Goal: Information Seeking & Learning: Learn about a topic

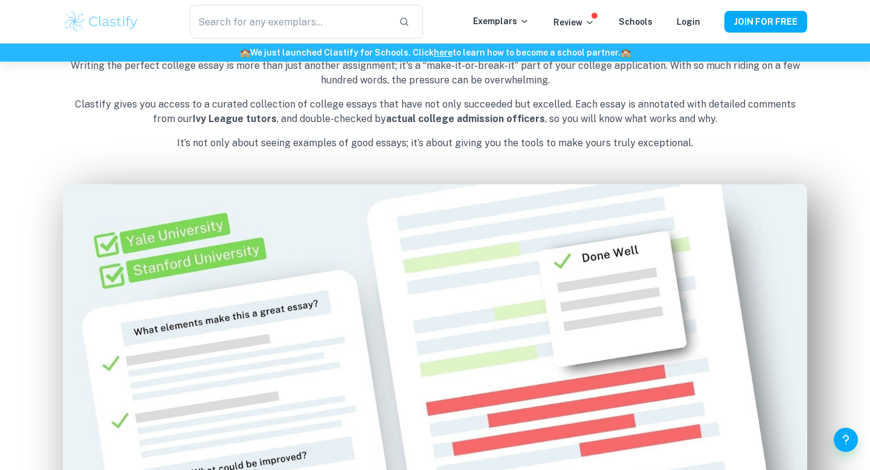
scroll to position [610, 0]
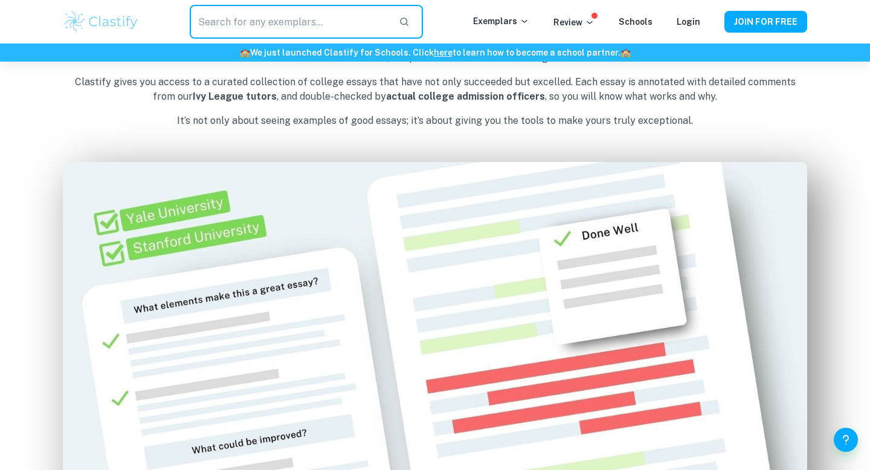
click at [269, 28] on input "text" at bounding box center [289, 22] width 199 height 34
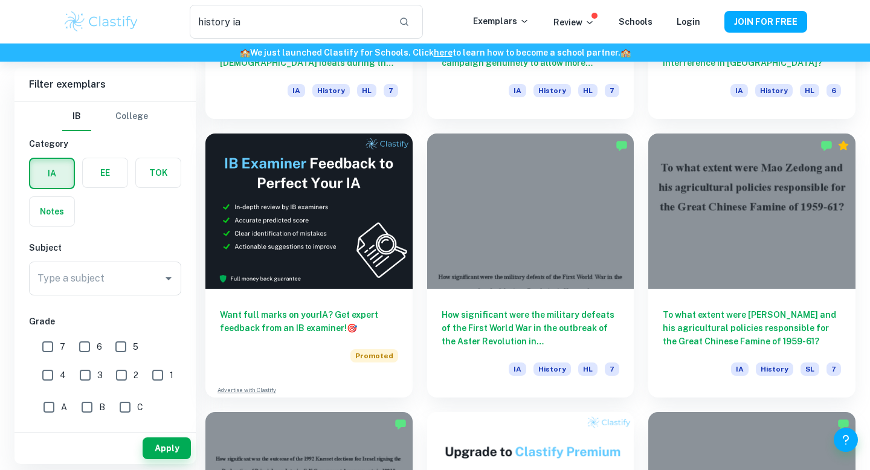
scroll to position [1671, 0]
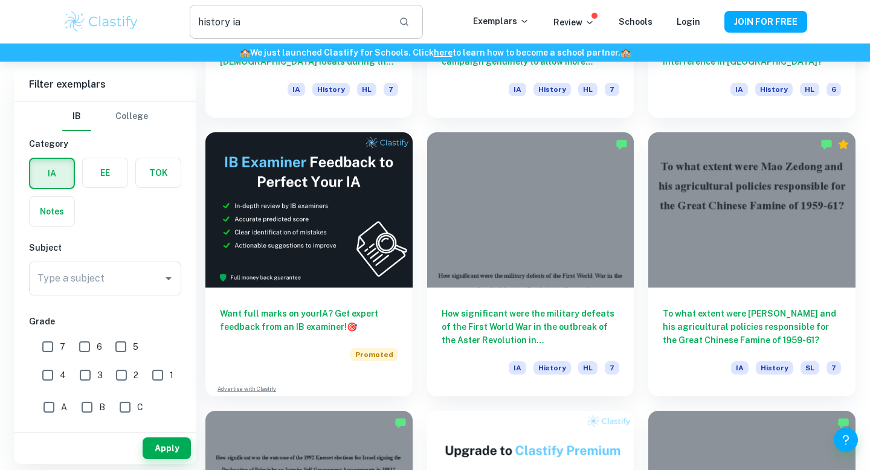
click at [346, 18] on input "history ia" at bounding box center [289, 22] width 199 height 34
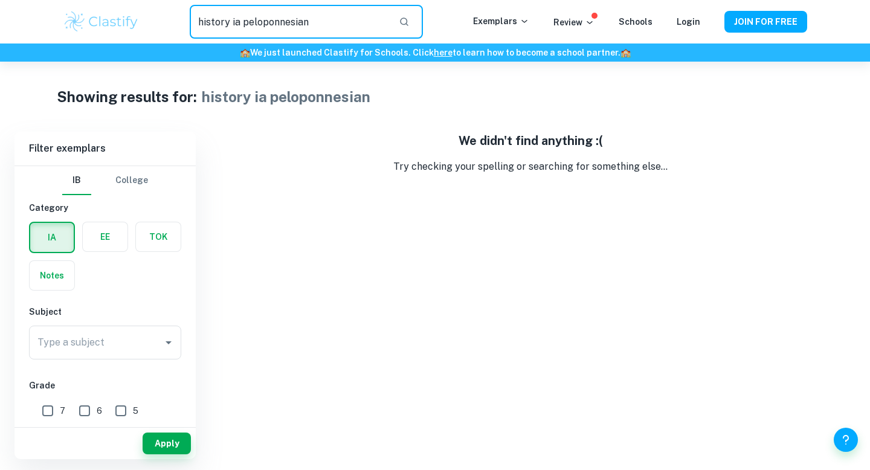
click at [287, 23] on input "history ia peloponnesian" at bounding box center [289, 22] width 199 height 34
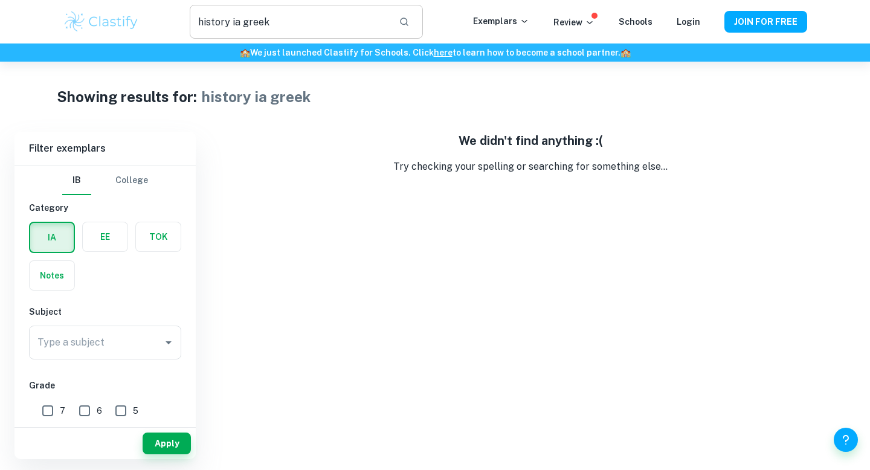
click at [258, 23] on input "history ia greek" at bounding box center [289, 22] width 199 height 34
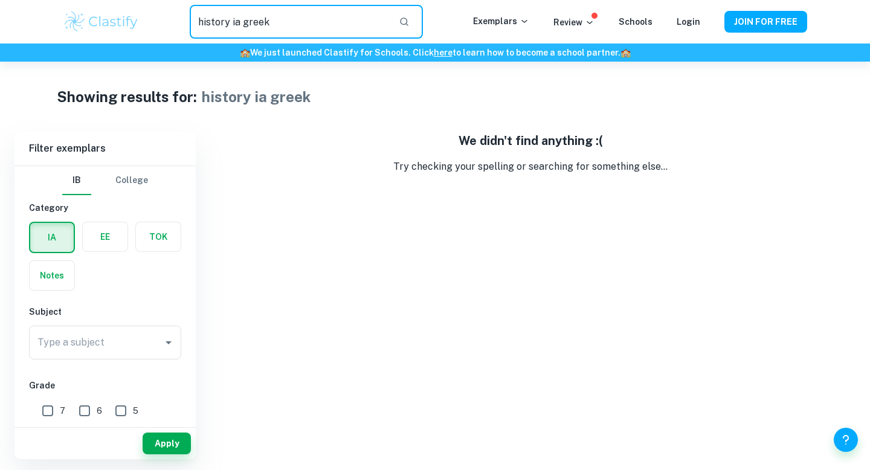
click at [258, 23] on input "history ia greek" at bounding box center [289, 22] width 199 height 34
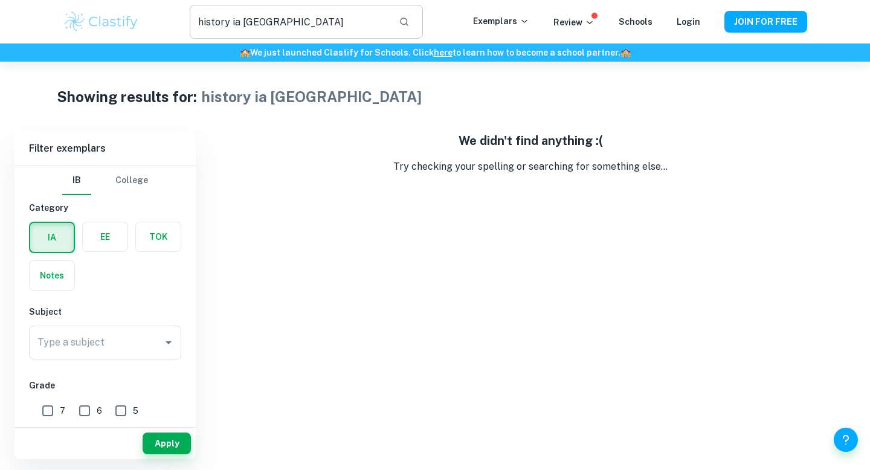
click at [257, 25] on input "history ia greece" at bounding box center [289, 22] width 199 height 34
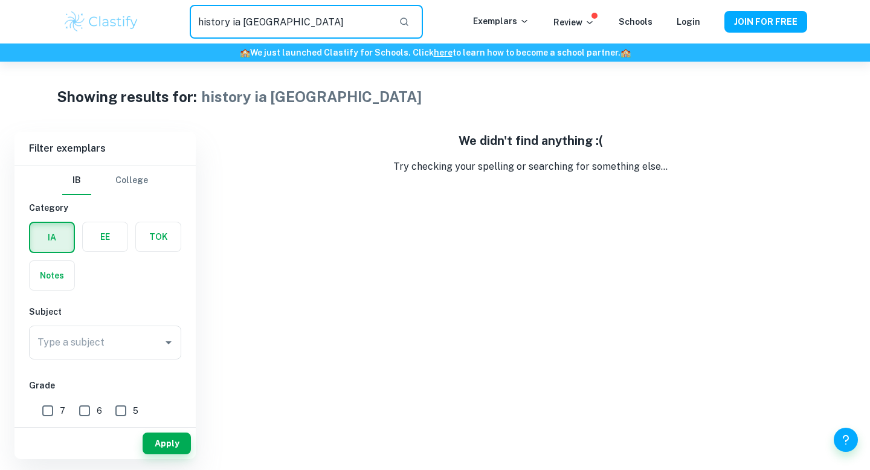
click at [257, 25] on input "history ia greece" at bounding box center [289, 22] width 199 height 34
type input "history ia"
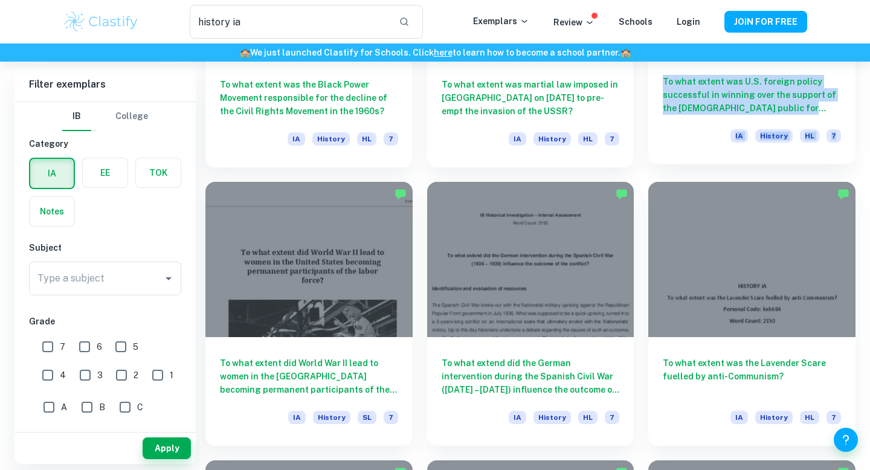
scroll to position [1068, 0]
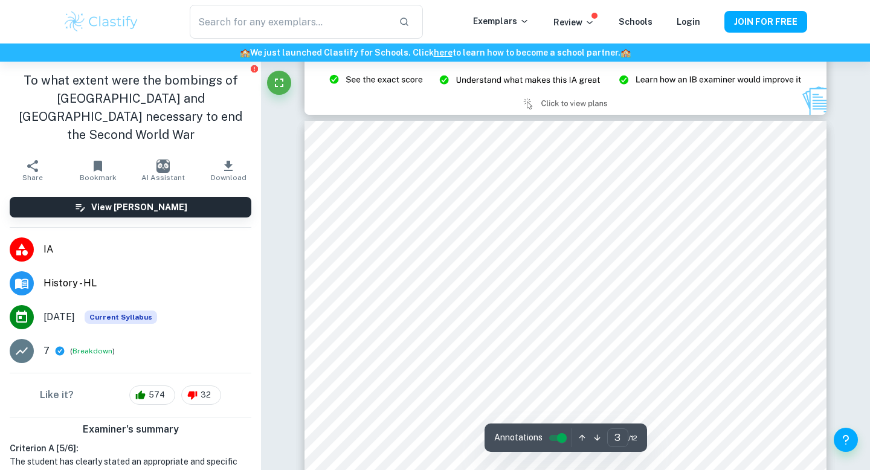
scroll to position [1485, 0]
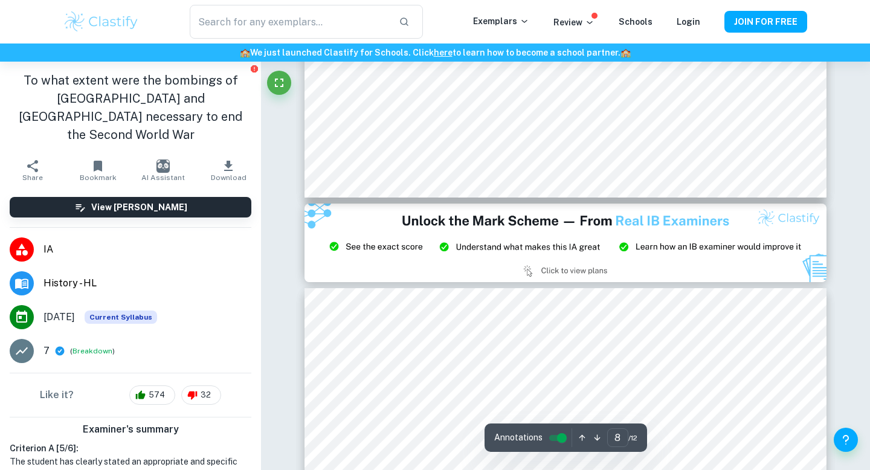
type input "9"
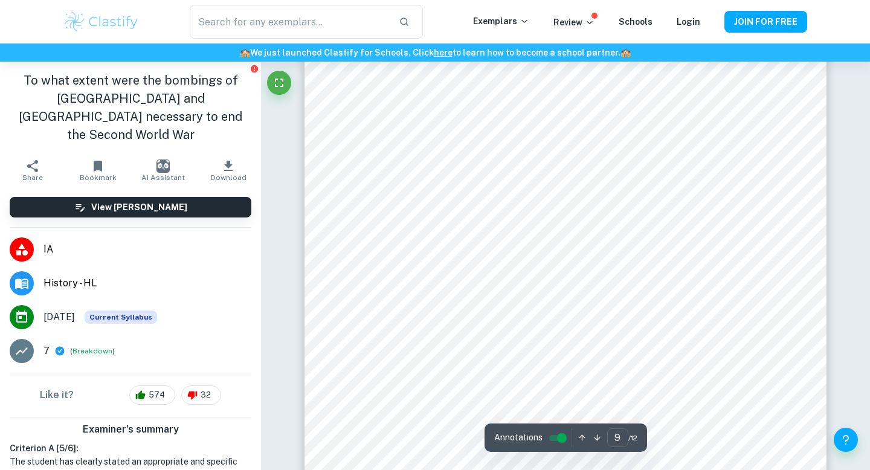
scroll to position [5791, 0]
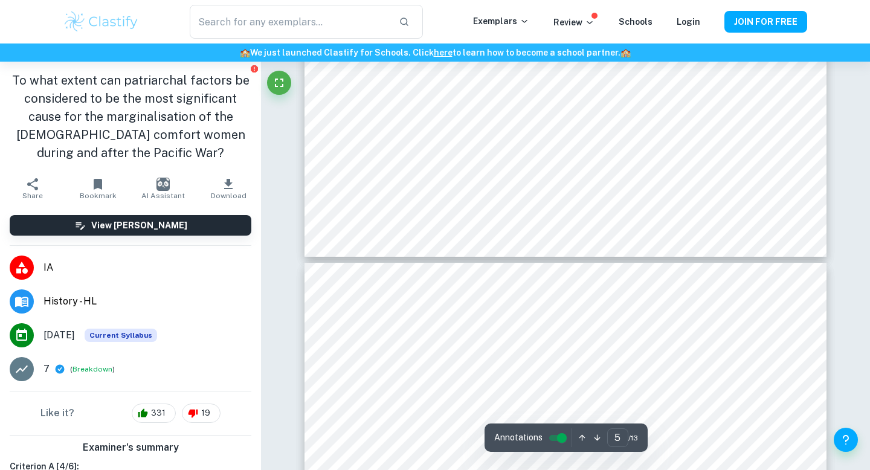
type input "6"
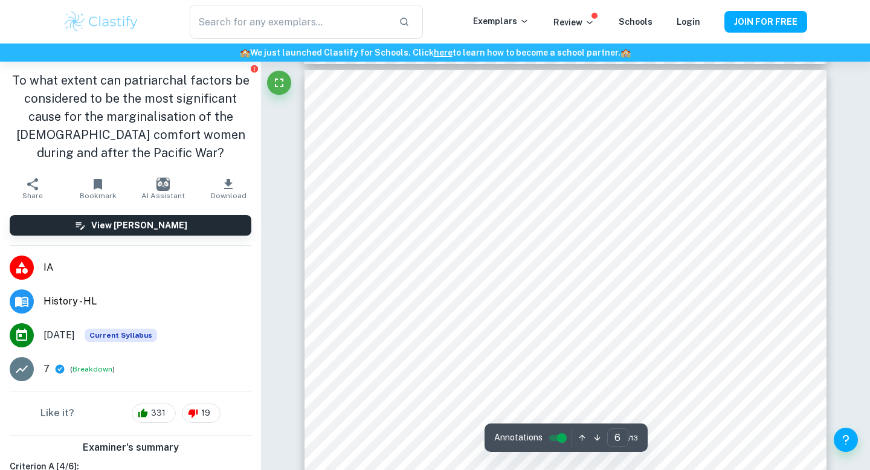
scroll to position [3912, 0]
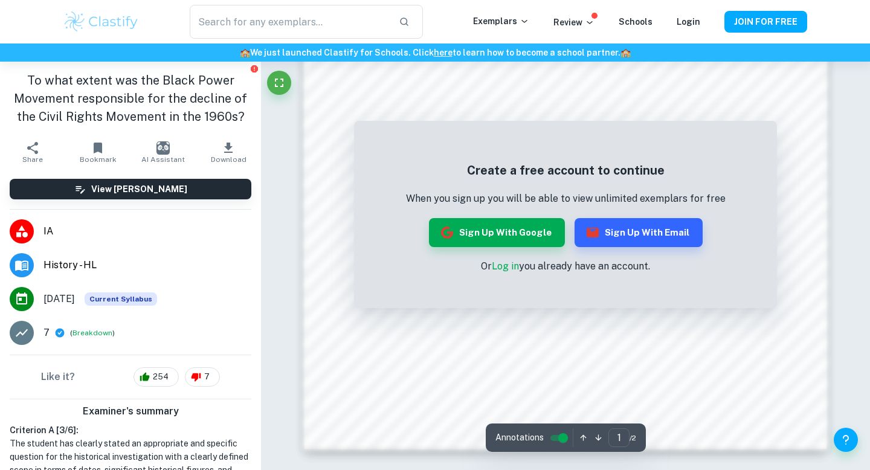
scroll to position [1167, 0]
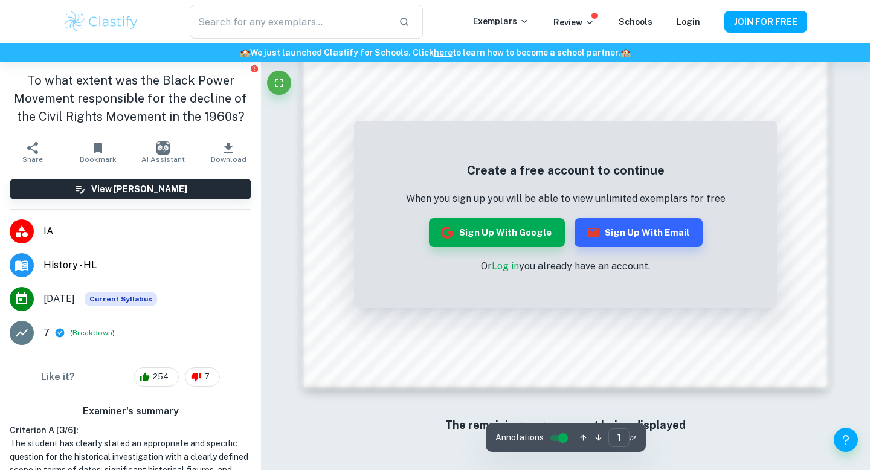
click at [501, 266] on link "Log in" at bounding box center [505, 265] width 27 height 11
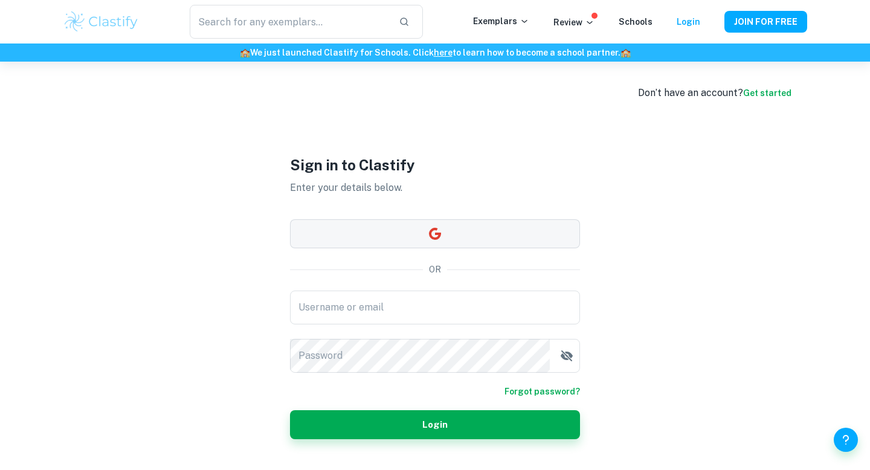
click at [468, 239] on button "button" at bounding box center [435, 233] width 290 height 29
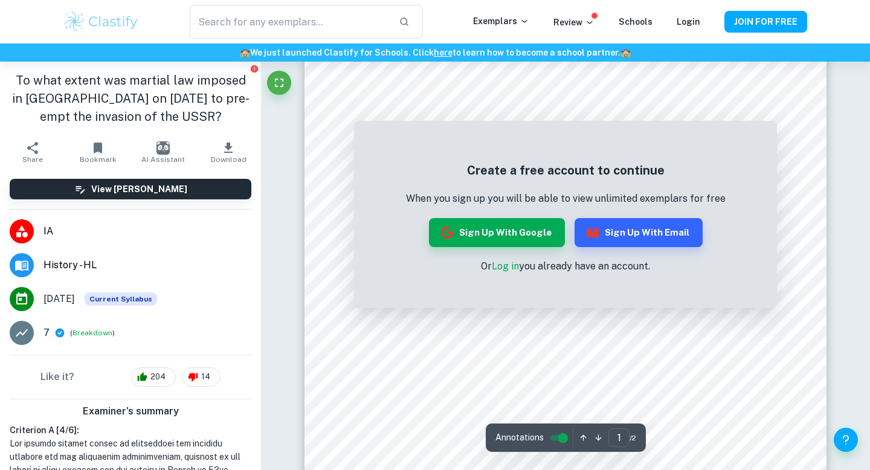
scroll to position [48, 0]
click at [508, 268] on link "Log in" at bounding box center [505, 265] width 27 height 11
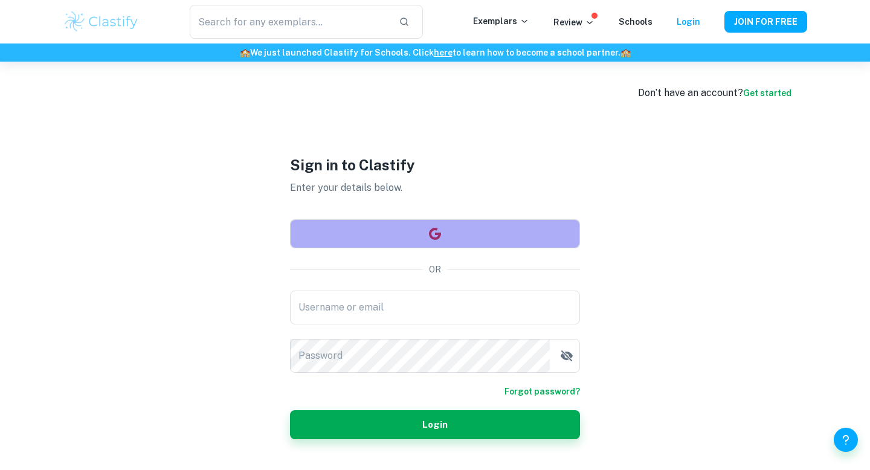
click at [474, 229] on button "button" at bounding box center [435, 233] width 290 height 29
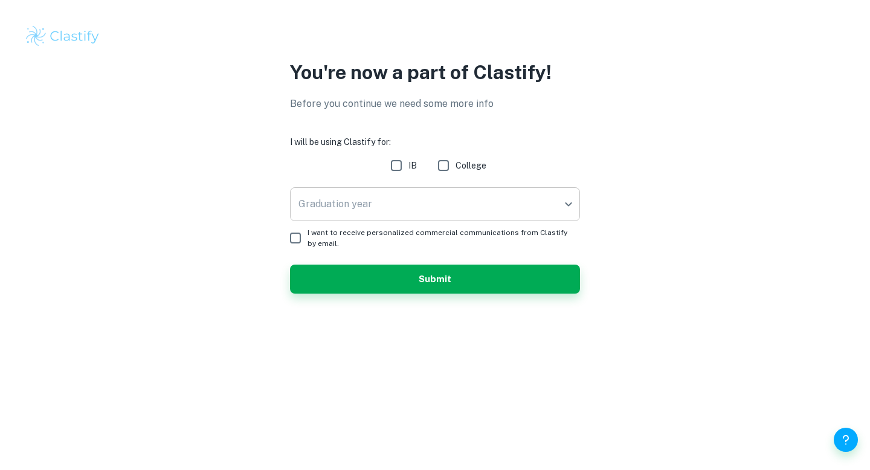
click at [381, 207] on body "We value your privacy We use cookies to enhance your browsing experience, serve…" at bounding box center [435, 235] width 870 height 470
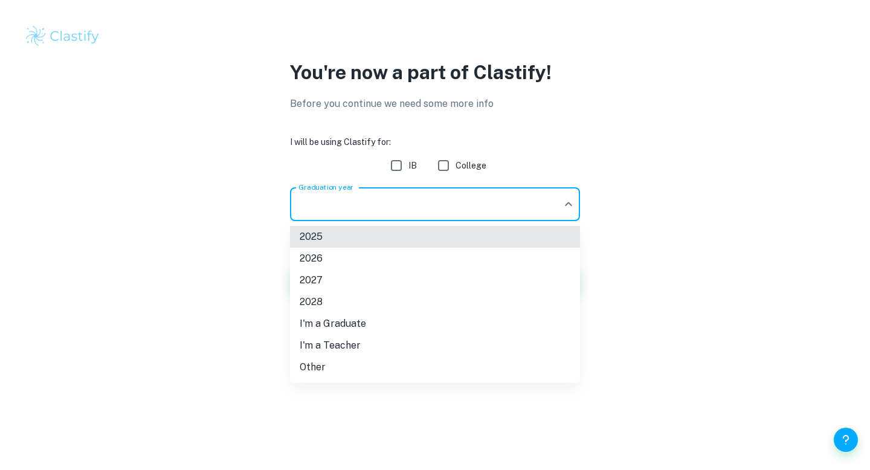
click at [326, 263] on li "2026" at bounding box center [435, 259] width 290 height 22
type input "2026"
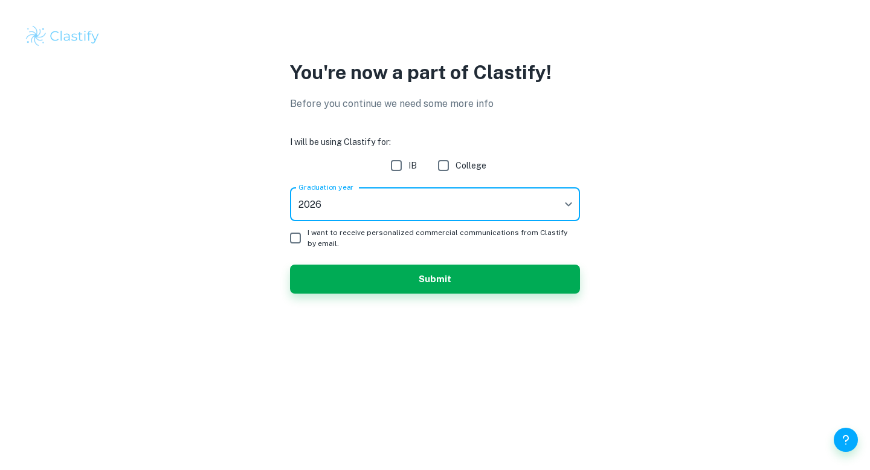
click at [401, 167] on input "IB" at bounding box center [396, 165] width 24 height 24
checkbox input "true"
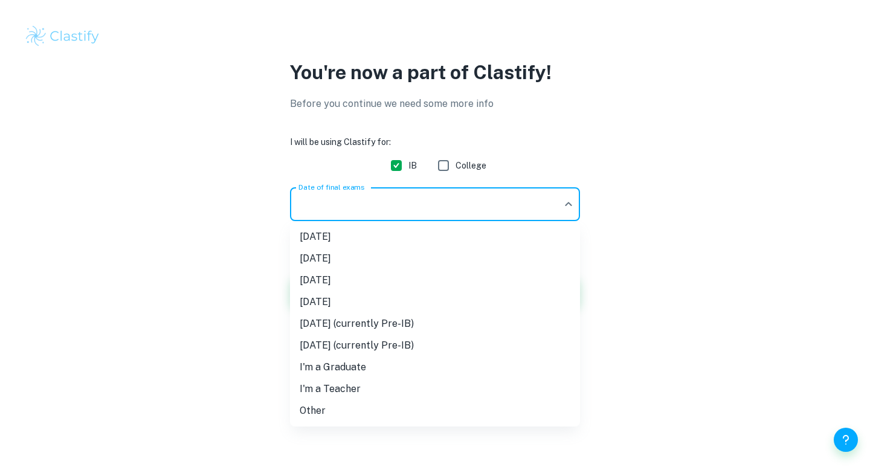
click at [408, 212] on body "We value your privacy We use cookies to enhance your browsing experience, serve…" at bounding box center [435, 235] width 870 height 470
click at [377, 240] on li "May 2025" at bounding box center [435, 237] width 290 height 22
type input "M25"
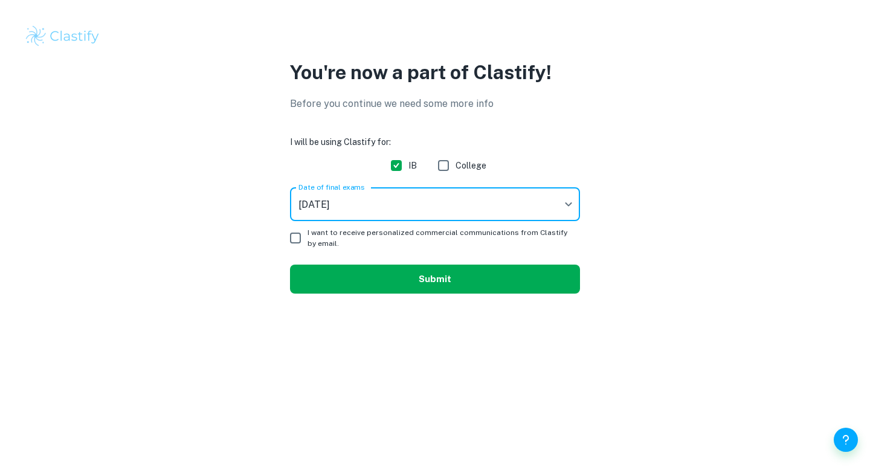
click at [372, 278] on button "Submit" at bounding box center [435, 279] width 290 height 29
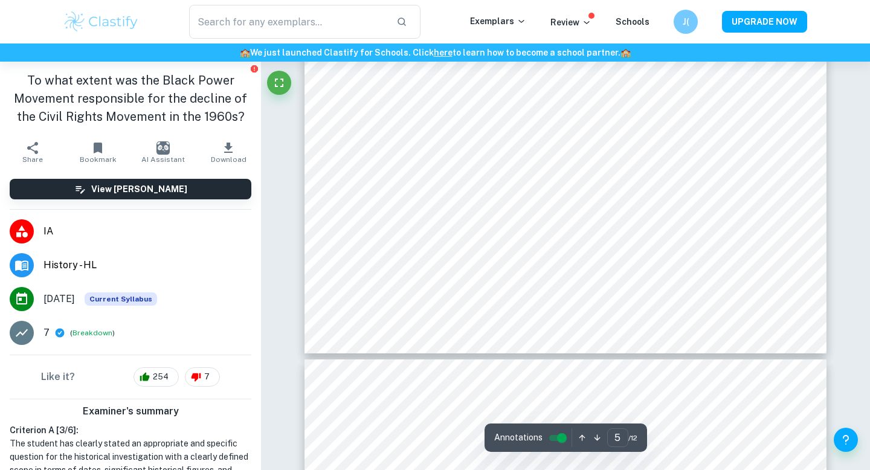
type input "6"
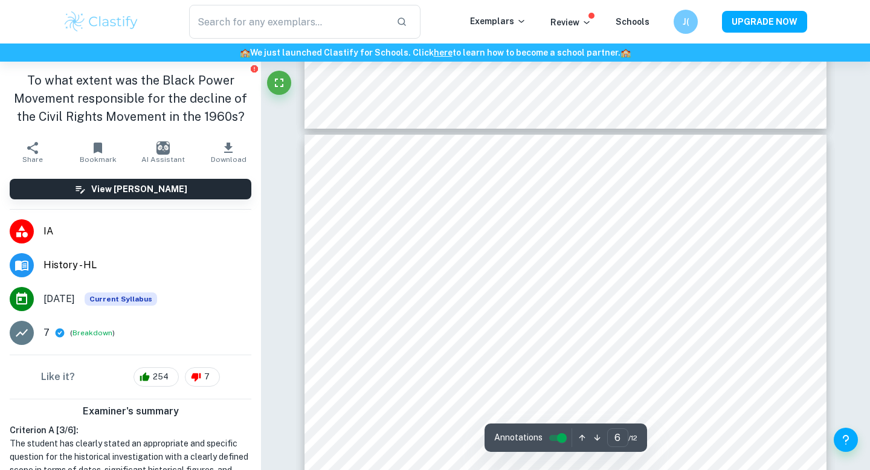
scroll to position [4214, 0]
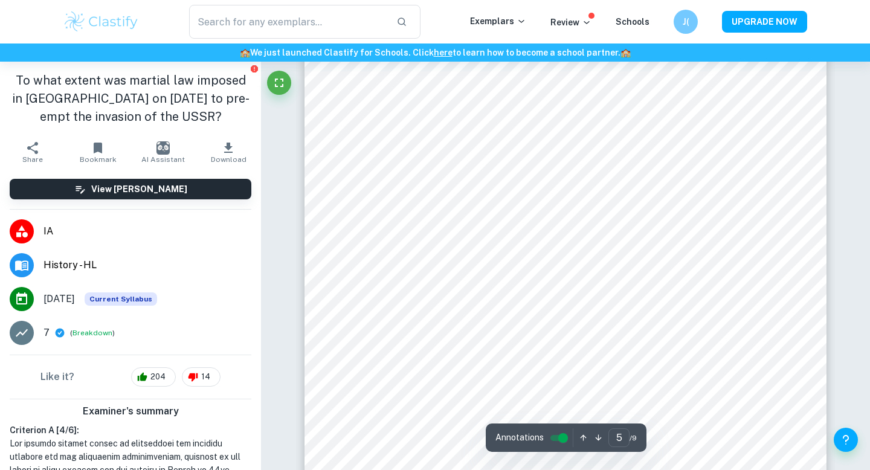
type input "6"
